Goal: Transaction & Acquisition: Purchase product/service

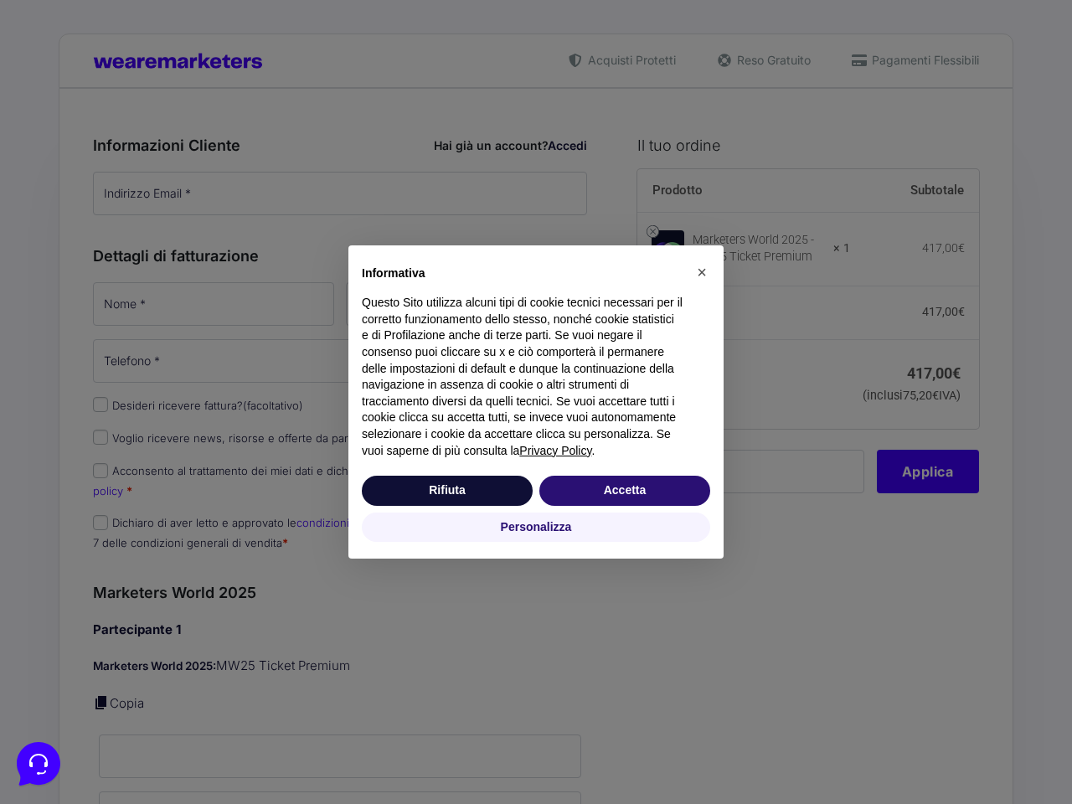
click at [536, 402] on p "Questo Sito utilizza alcuni tipi di cookie tecnici necessari per il corretto fu…" at bounding box center [523, 377] width 322 height 164
click at [702, 272] on span "×" at bounding box center [702, 272] width 10 height 18
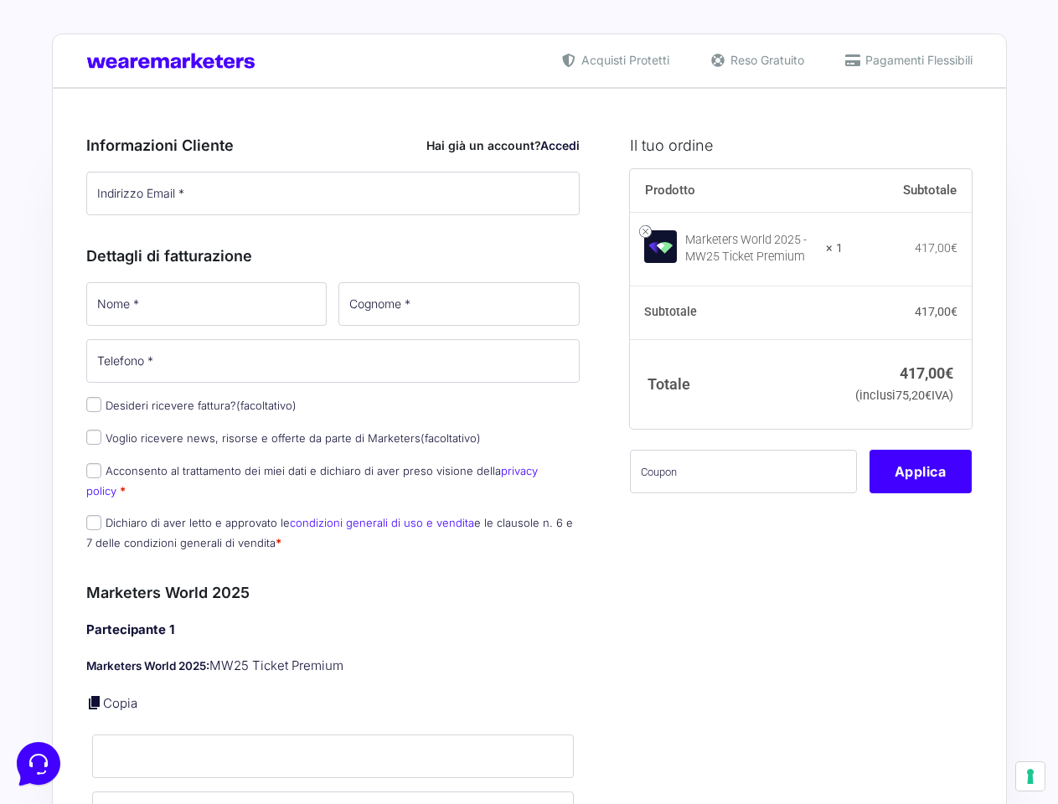
click at [536, 528] on label "Dichiaro di aver letto e approvato le condizioni generali di uso e vendita e le…" at bounding box center [329, 532] width 486 height 33
click at [101, 528] on input "Dichiaro di aver letto e approvato le condizioni generali di uso e vendita e le…" at bounding box center [93, 522] width 15 height 15
checkbox input "true"
click at [447, 491] on p "Acconsento al trattamento dei miei dati e dichiaro di aver preso visione della …" at bounding box center [333, 481] width 506 height 44
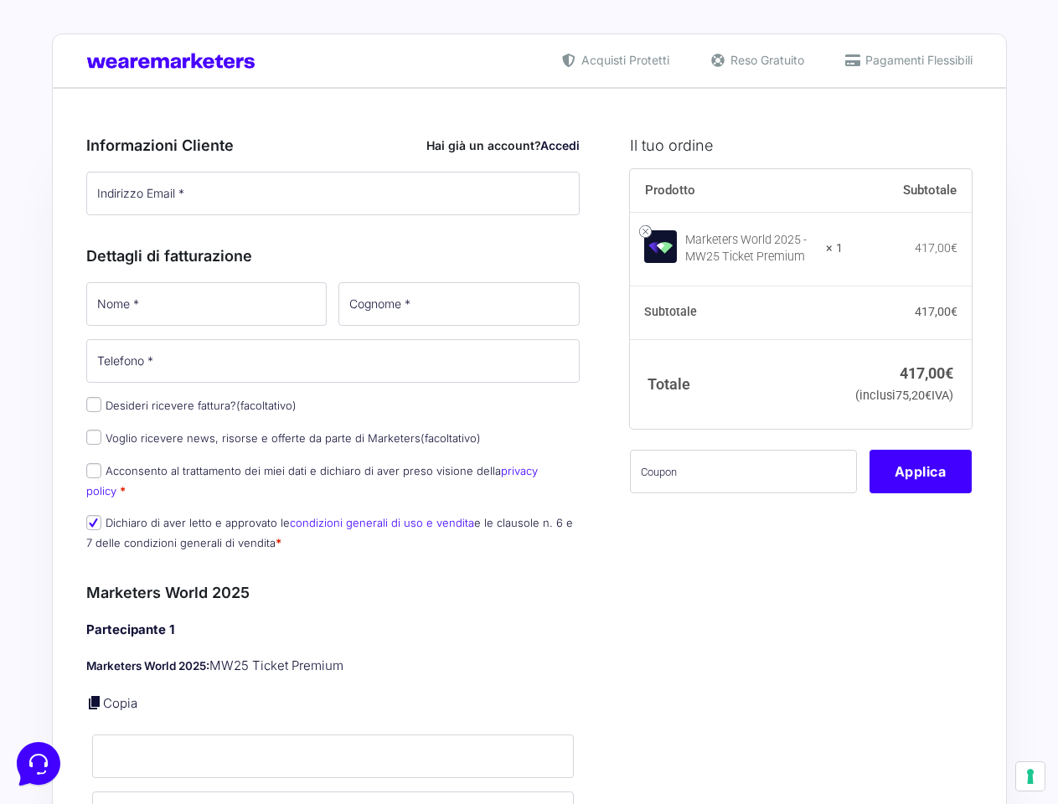
click at [39, 764] on icon at bounding box center [39, 764] width 44 height 44
